Goal: Information Seeking & Learning: Learn about a topic

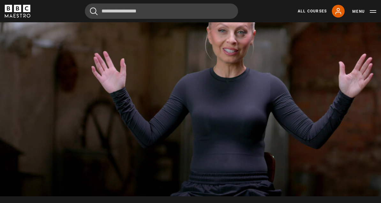
click at [334, 123] on video-js "Video Player is loading. Play Lesson Self-awareness 10s Skip Back 10 seconds Pa…" at bounding box center [190, 89] width 381 height 214
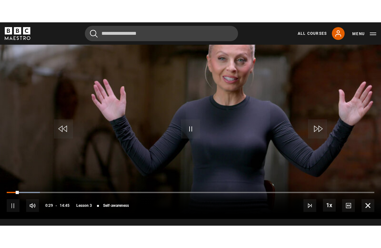
scroll to position [8, 0]
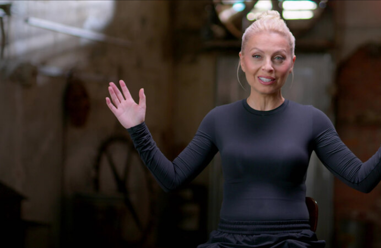
click at [350, 108] on video-js "Video Player is loading. Play Lesson Self-awareness 10s Skip Back 10 seconds Pa…" at bounding box center [190, 124] width 381 height 248
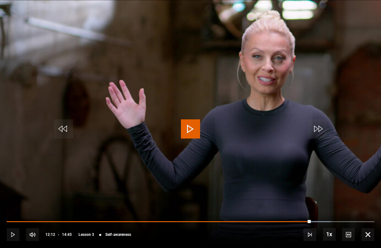
click at [362, 161] on video-js "Video Player is loading. Play Lesson Self-awareness 10s Skip Back 10 seconds Pl…" at bounding box center [190, 124] width 381 height 248
click at [356, 169] on video-js "Video Player is loading. Play Lesson Self-awareness 10s Skip Back 10 seconds Pl…" at bounding box center [190, 124] width 381 height 248
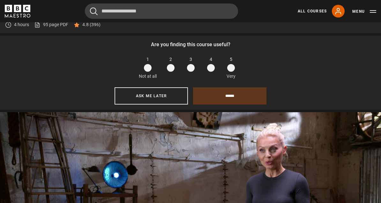
click at [166, 105] on button "Ask me later" at bounding box center [151, 95] width 73 height 17
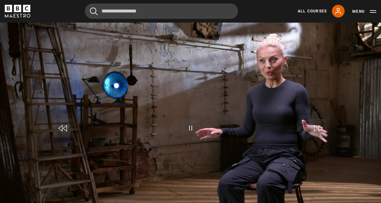
scroll to position [259, 0]
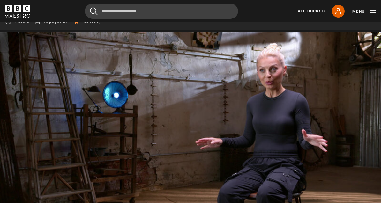
click at [327, 135] on video-js "Video Player is loading. Play Lesson Self-regulation 10s Skip Back 10 seconds P…" at bounding box center [190, 139] width 381 height 214
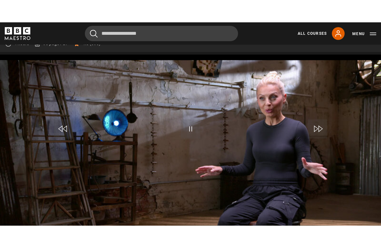
scroll to position [8, 0]
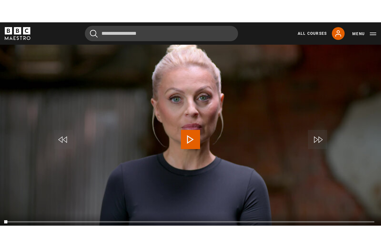
scroll to position [8, 0]
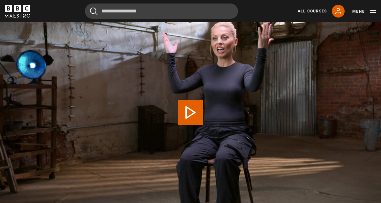
scroll to position [291, 0]
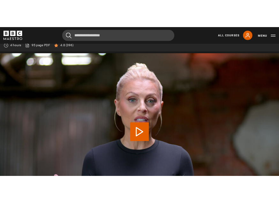
scroll to position [238, 0]
